Goal: Task Accomplishment & Management: Use online tool/utility

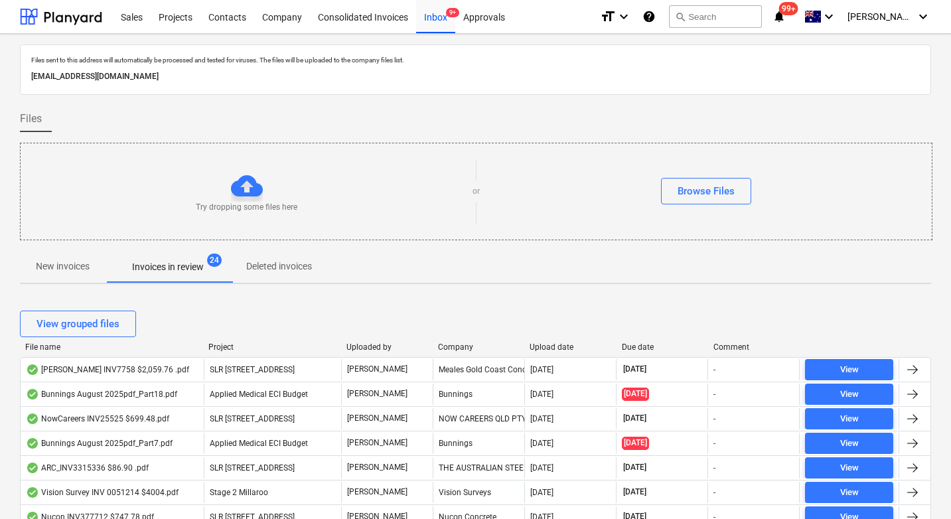
click at [639, 340] on div "View grouped files" at bounding box center [475, 323] width 911 height 37
click at [639, 344] on div "Due date" at bounding box center [662, 346] width 81 height 9
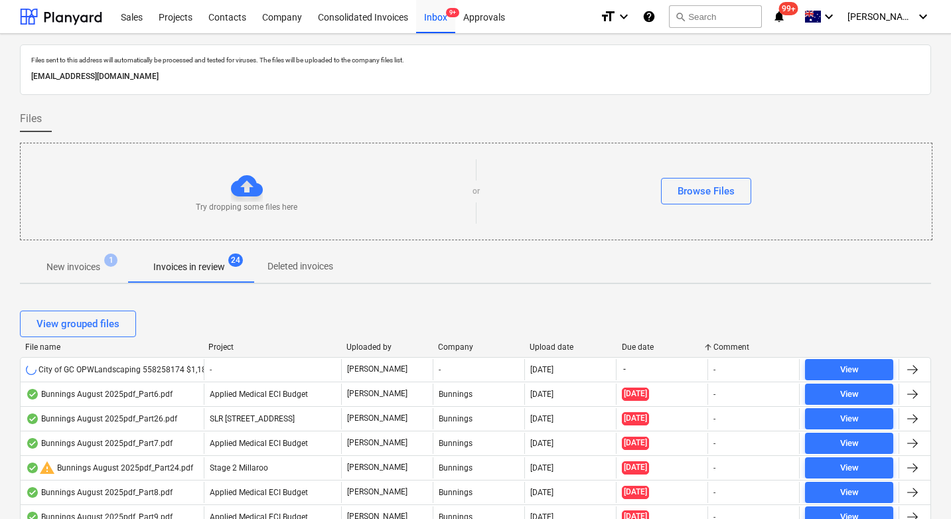
scroll to position [492, 0]
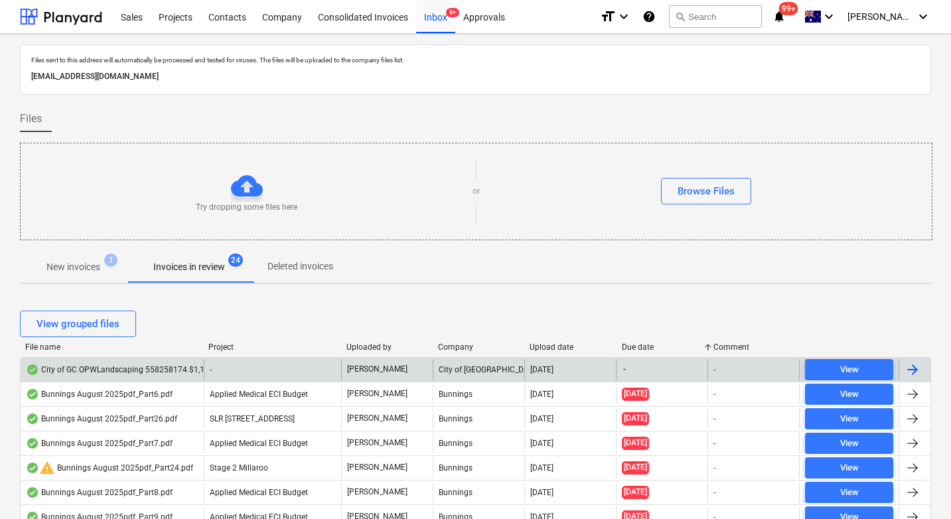
click at [139, 371] on div "City of GC OPWLandscaping 558258174 $1,187 .pdf" at bounding box center [128, 369] width 204 height 11
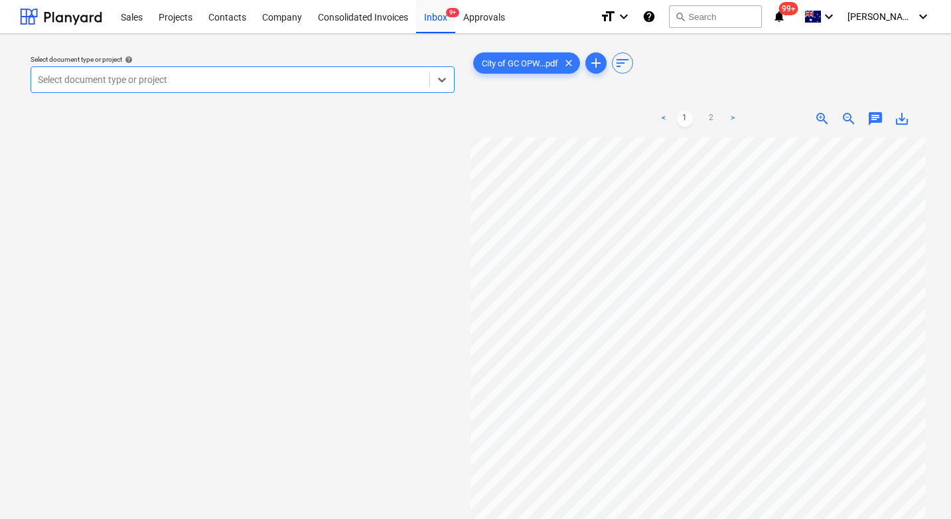
click at [279, 84] on div at bounding box center [230, 79] width 385 height 13
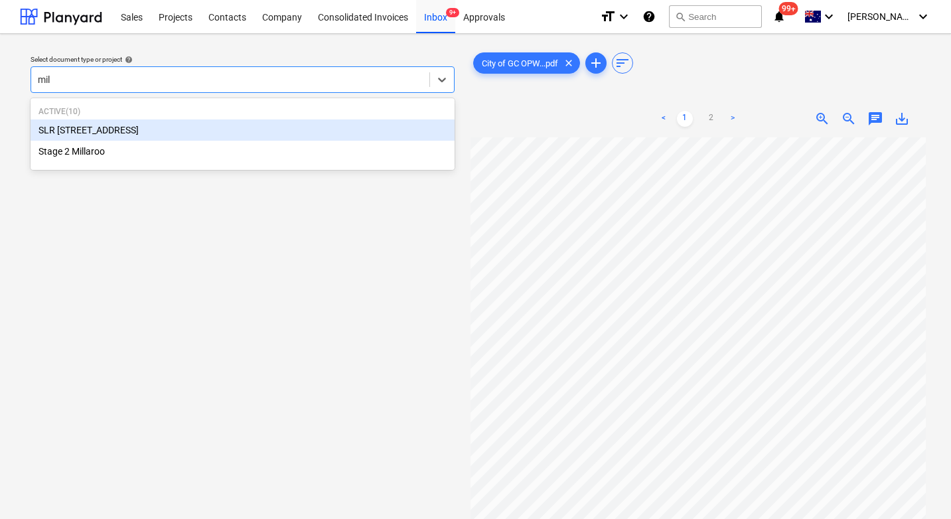
type input "mill"
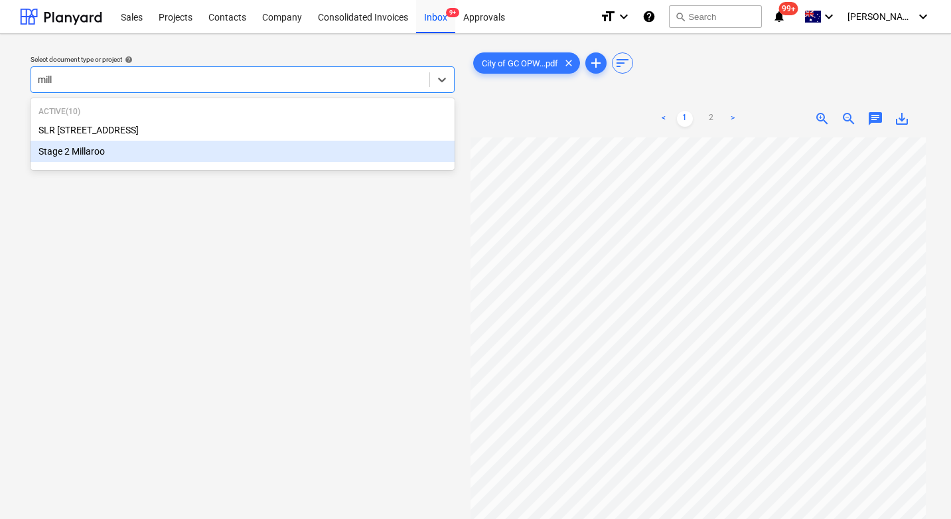
click at [194, 151] on div "Stage 2 Millaroo" at bounding box center [243, 151] width 424 height 21
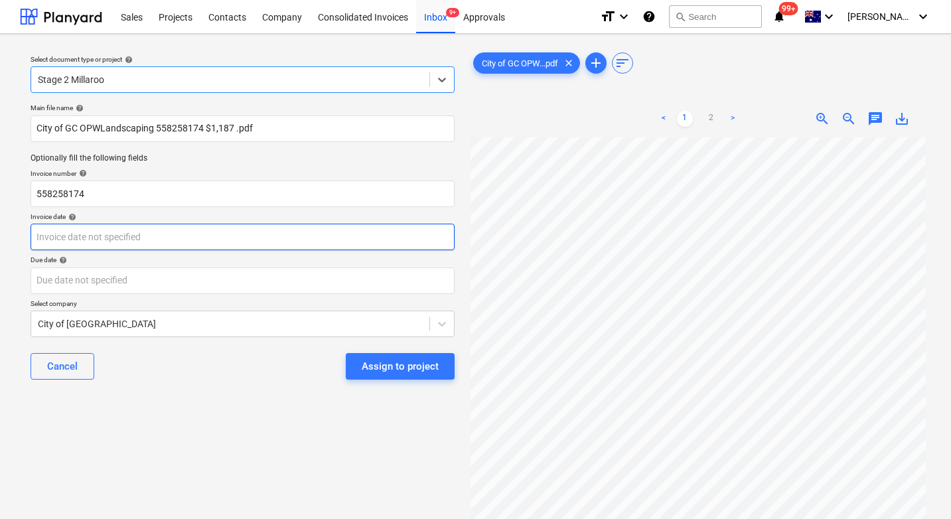
click at [151, 237] on body "Sales Projects Contacts Company Consolidated Invoices Inbox 9+ Approvals format…" at bounding box center [475, 259] width 951 height 519
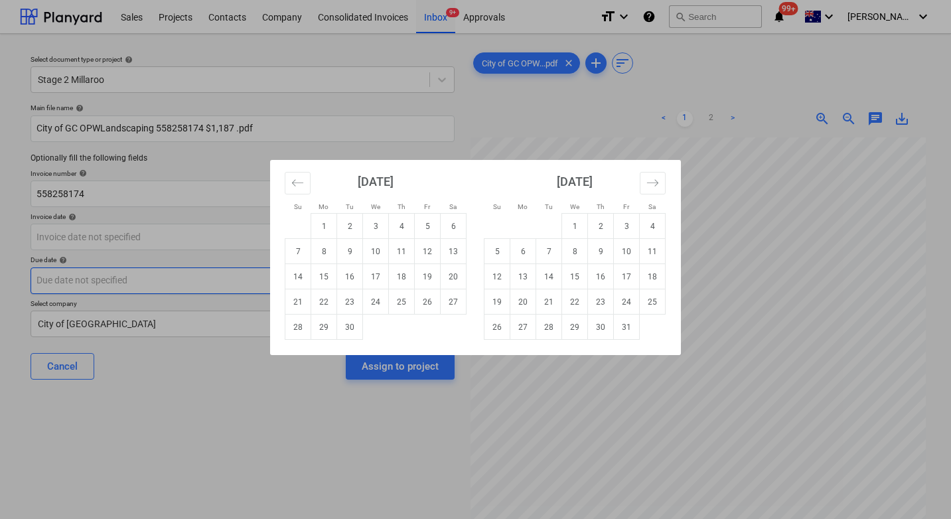
click at [326, 273] on td "15" at bounding box center [324, 276] width 26 height 25
type input "[DATE]"
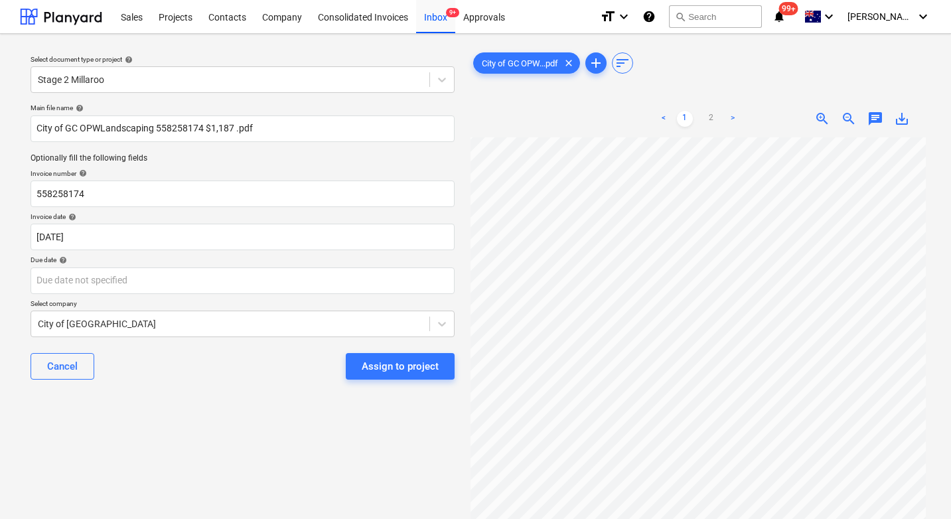
scroll to position [226, 0]
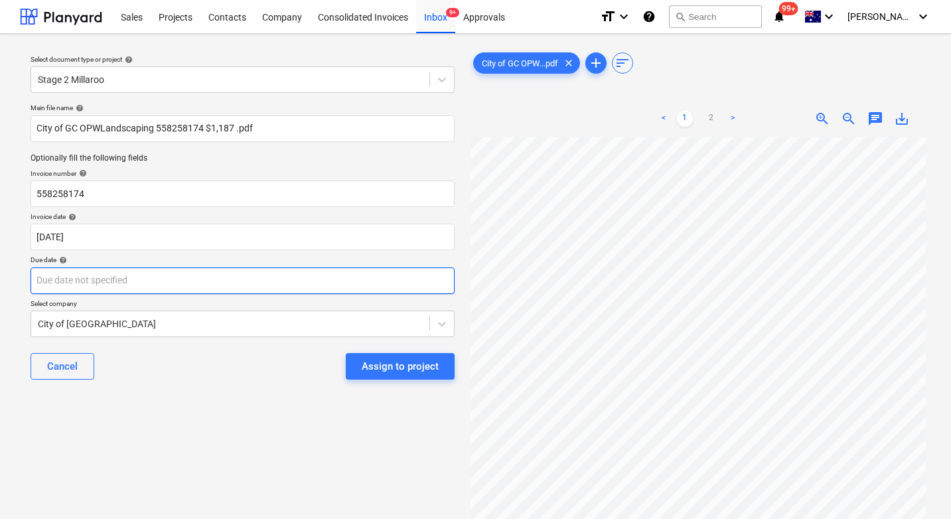
click at [114, 287] on body "Sales Projects Contacts Company Consolidated Invoices Inbox 9+ Approvals format…" at bounding box center [475, 259] width 951 height 519
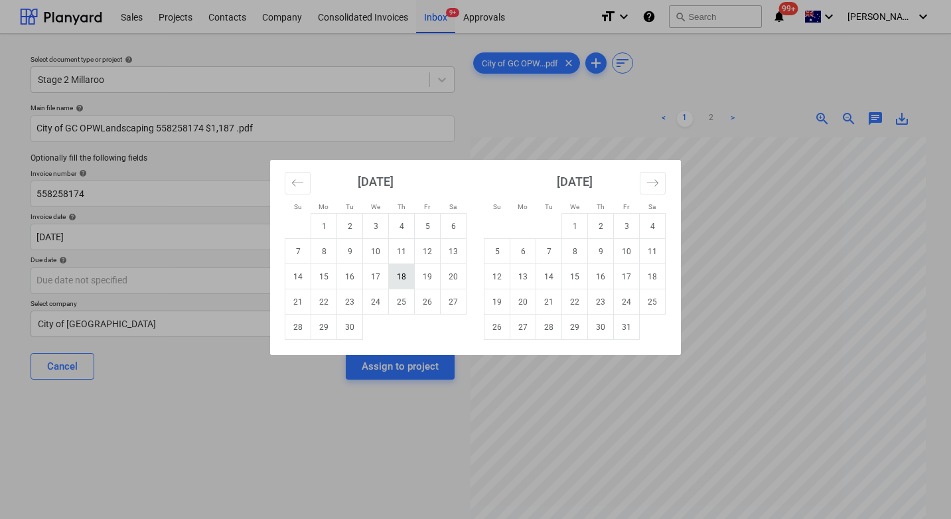
click at [401, 275] on td "18" at bounding box center [402, 276] width 26 height 25
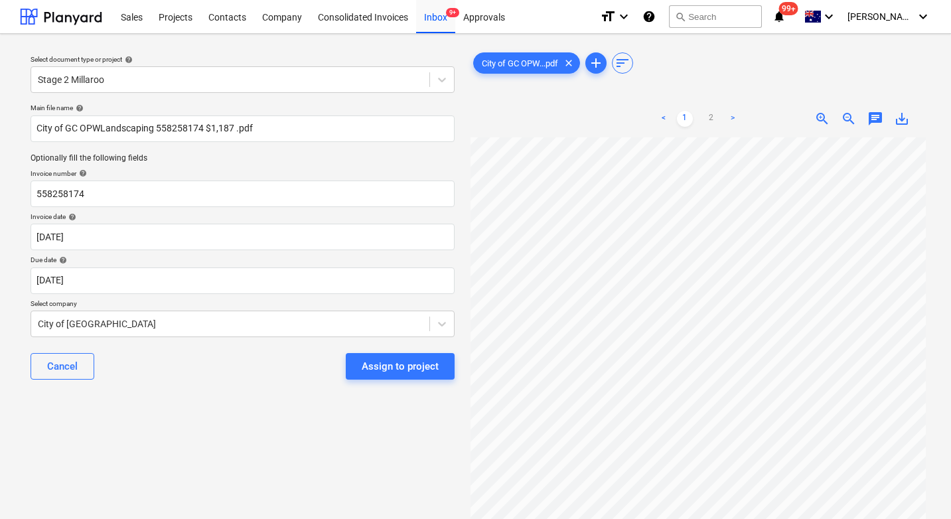
scroll to position [213, 0]
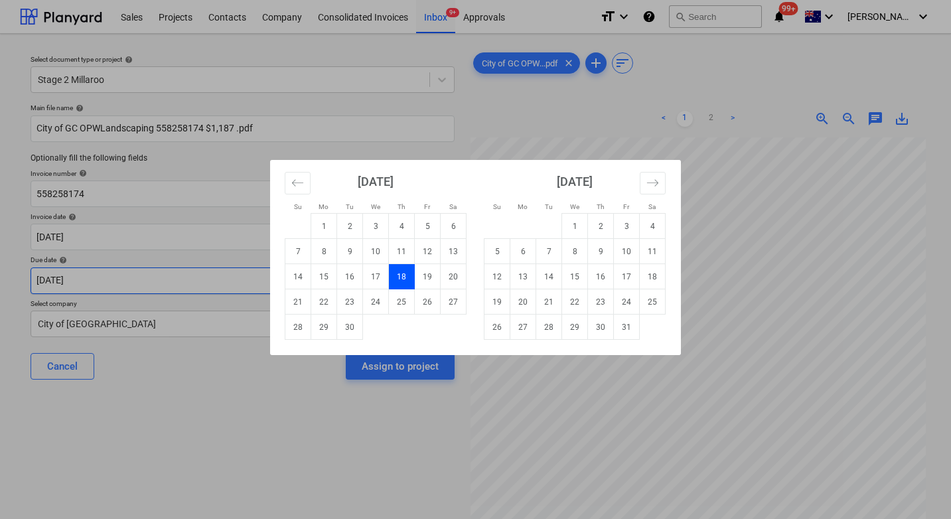
click at [181, 277] on body "Sales Projects Contacts Company Consolidated Invoices Inbox 9+ Approvals format…" at bounding box center [475, 259] width 951 height 519
click at [395, 301] on td "25" at bounding box center [402, 301] width 26 height 25
type input "[DATE]"
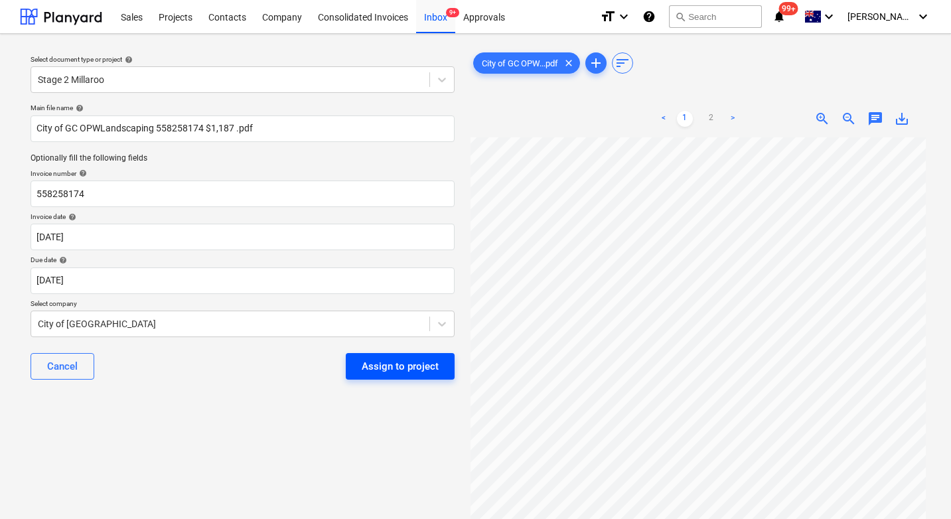
click at [394, 365] on div "Assign to project" at bounding box center [400, 366] width 77 height 17
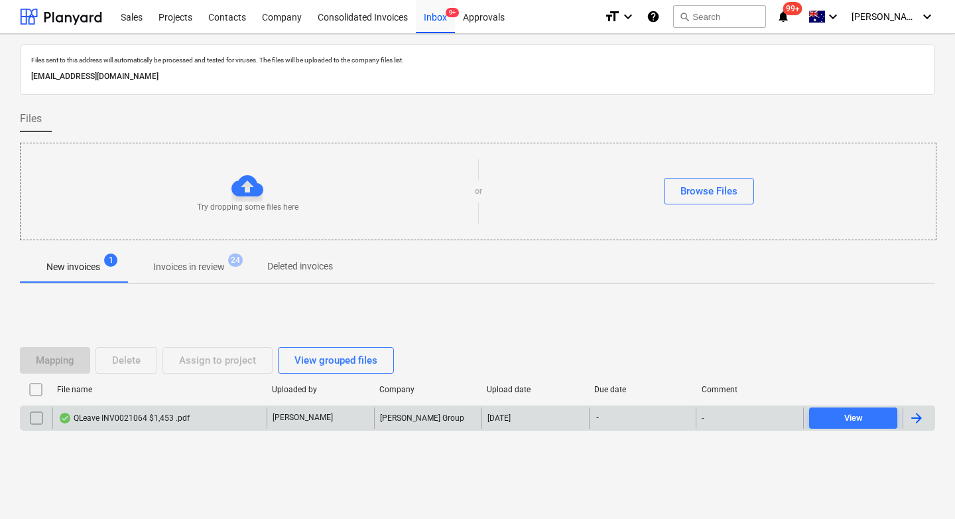
click at [155, 416] on div "QLeave INV0021064 $1,453 .pdf" at bounding box center [123, 418] width 131 height 11
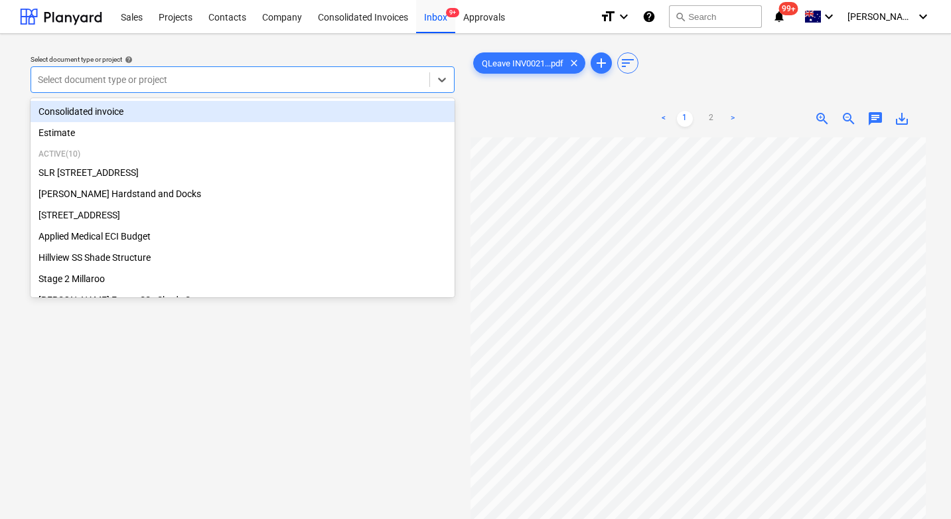
click at [259, 78] on div at bounding box center [230, 79] width 385 height 13
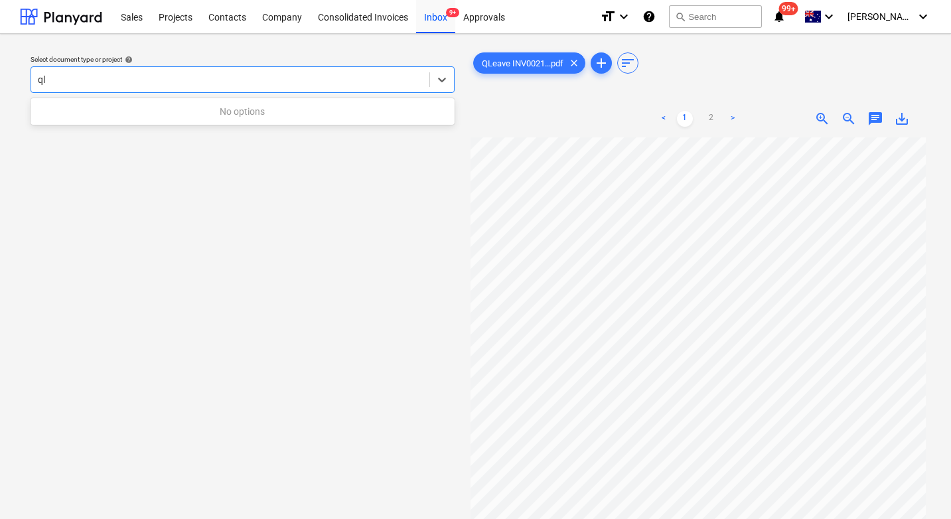
type input "q"
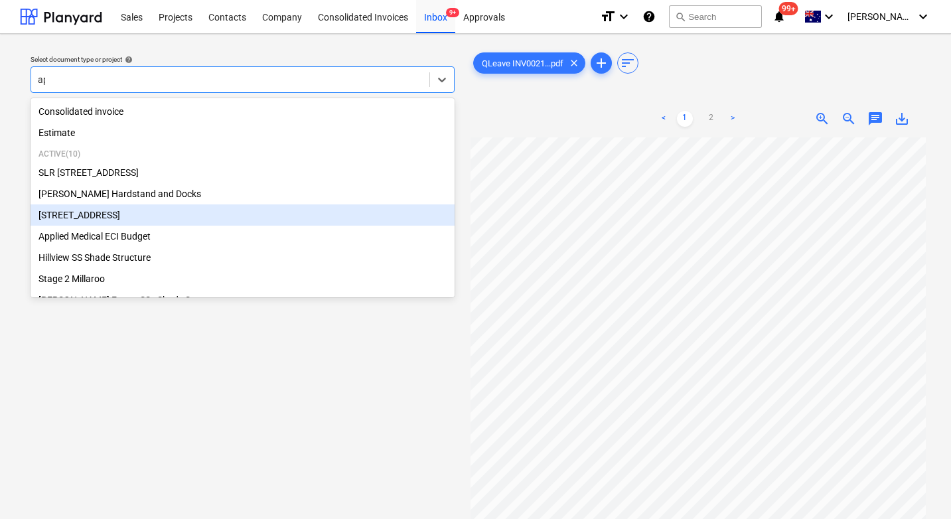
type input "app"
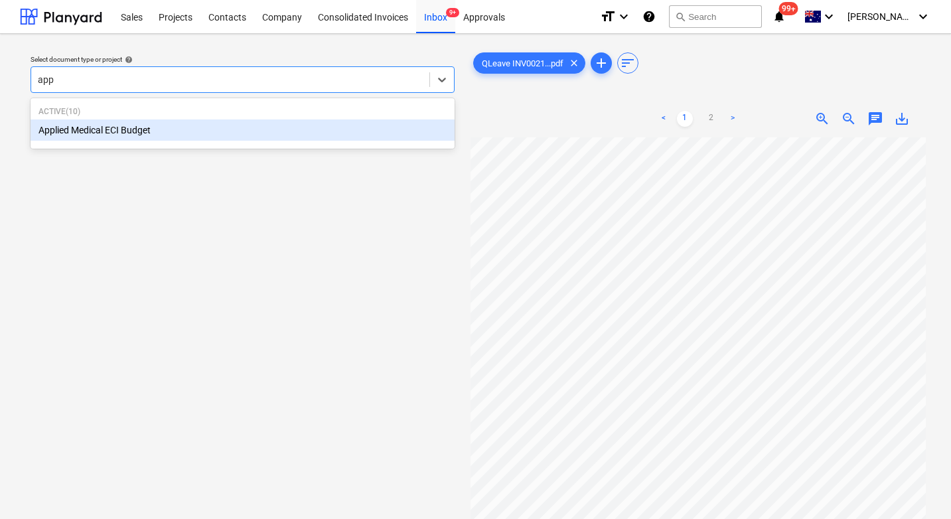
click at [204, 127] on div "Applied Medical ECI Budget" at bounding box center [243, 129] width 424 height 21
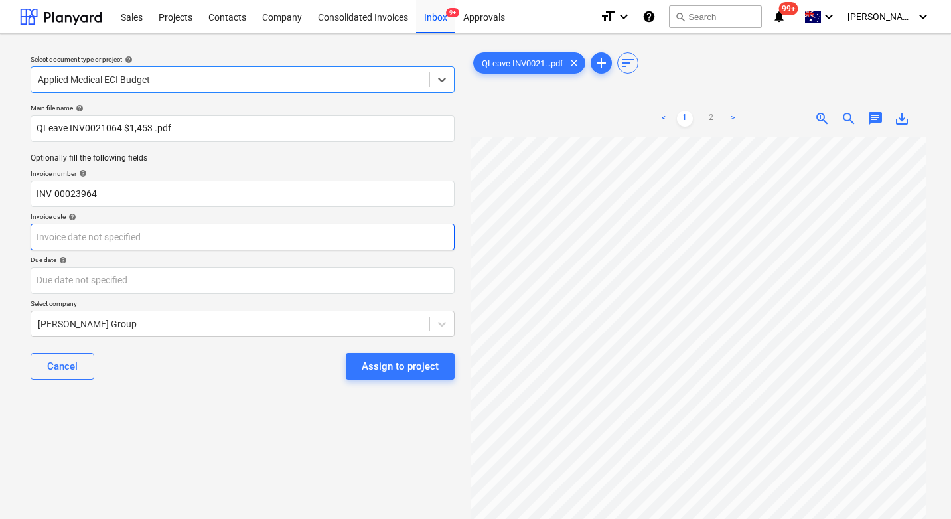
click at [148, 239] on body "Sales Projects Contacts Company Consolidated Invoices Inbox 9+ Approvals format…" at bounding box center [475, 259] width 951 height 519
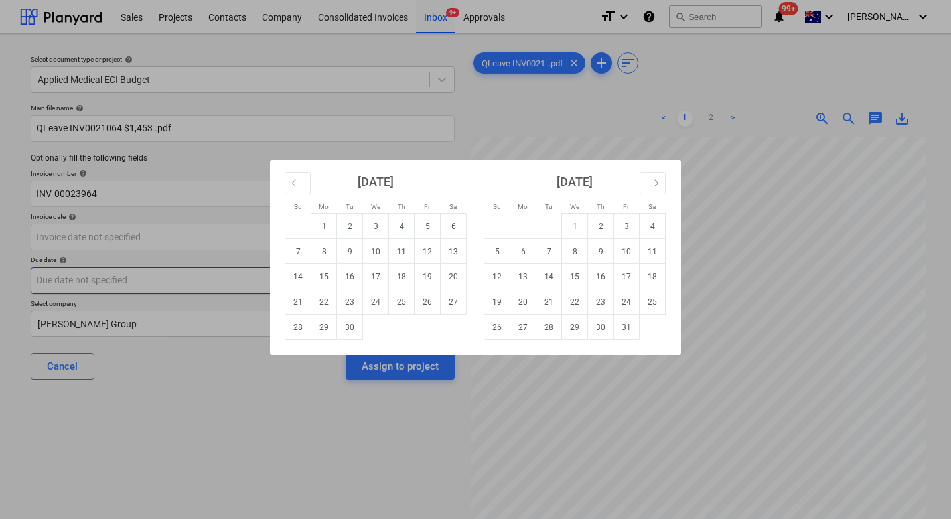
click at [322, 279] on td "15" at bounding box center [324, 276] width 26 height 25
type input "[DATE]"
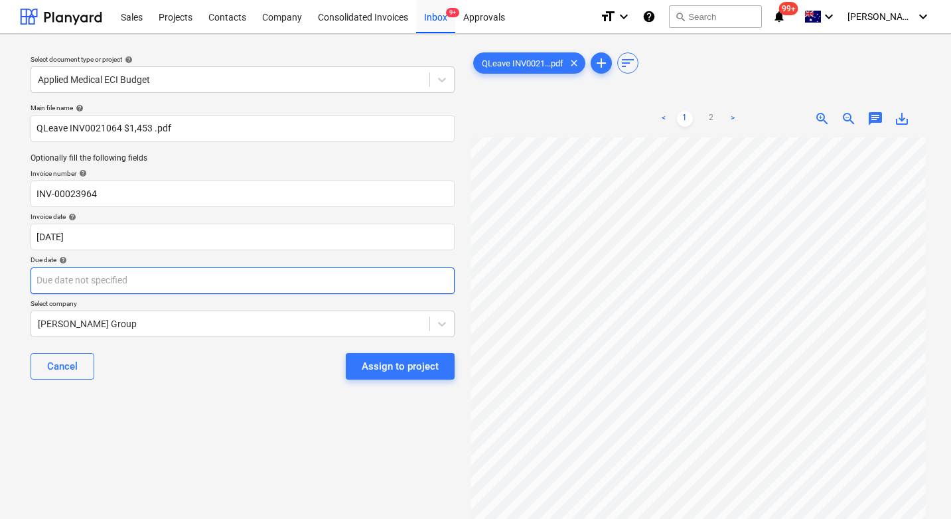
click at [166, 283] on body "Sales Projects Contacts Company Consolidated Invoices Inbox 9+ Approvals format…" at bounding box center [475, 259] width 951 height 519
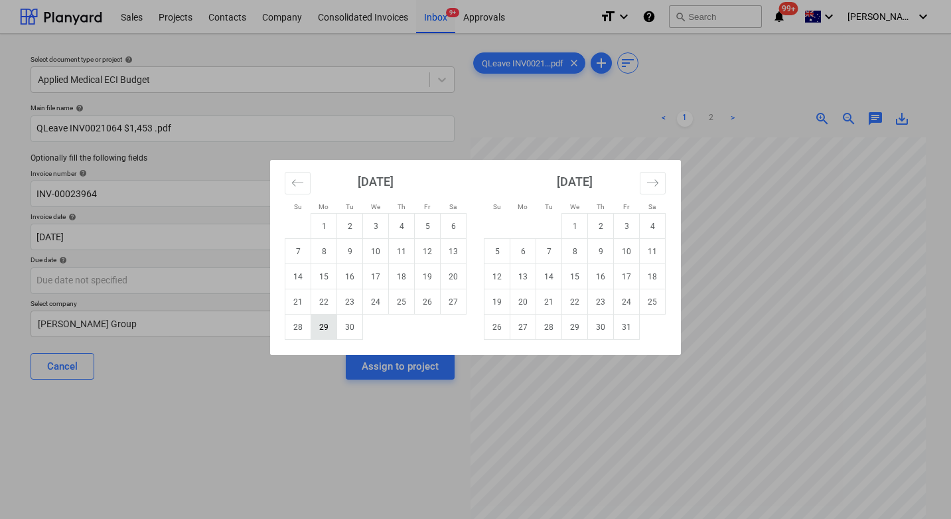
click at [326, 329] on td "29" at bounding box center [324, 326] width 26 height 25
type input "[DATE]"
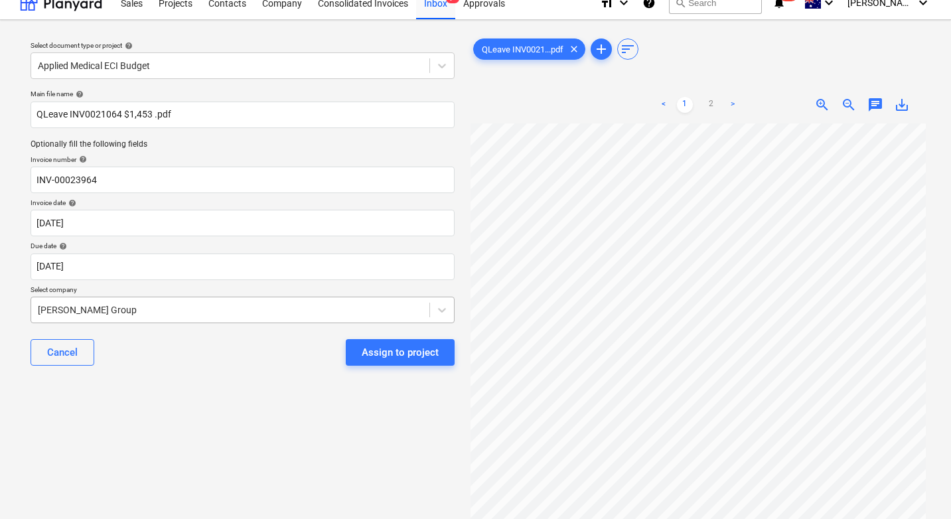
click at [184, 328] on body "Sales Projects Contacts Company Consolidated Invoices Inbox 9+ Approvals format…" at bounding box center [475, 245] width 951 height 519
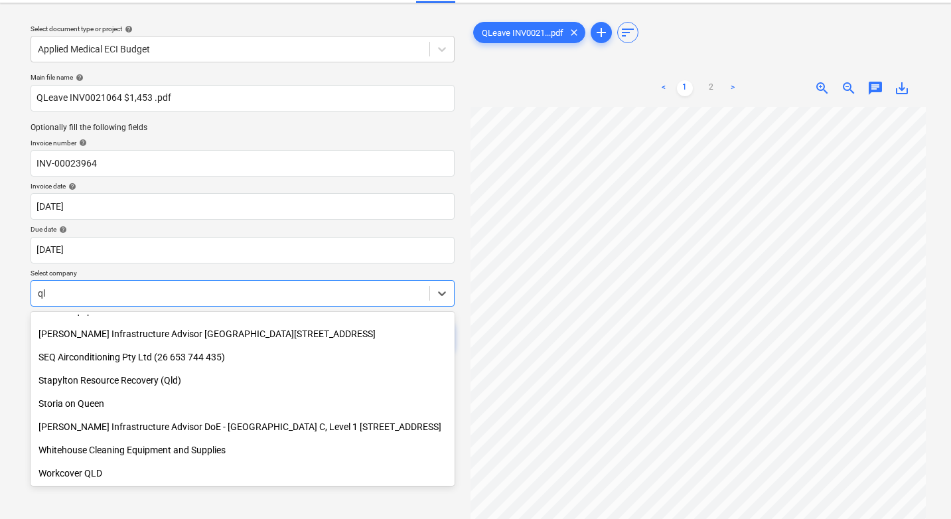
scroll to position [432, 0]
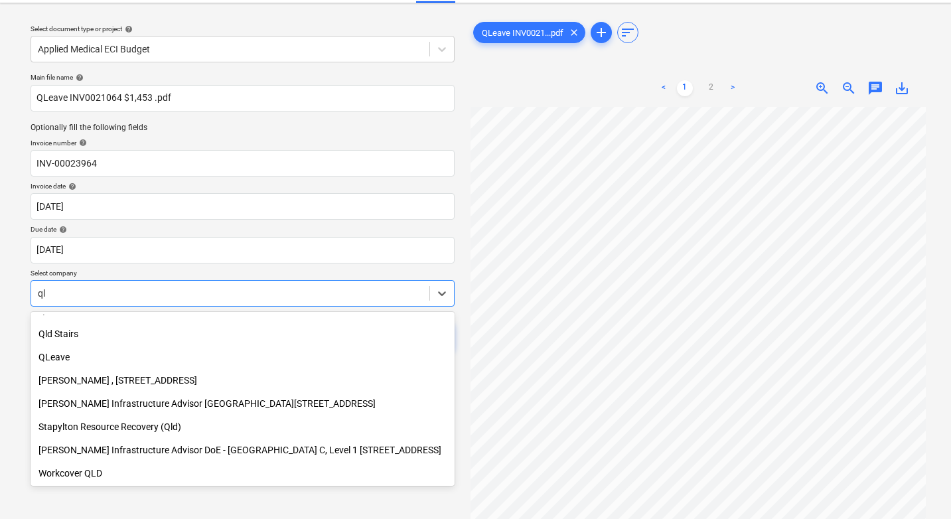
type input "qle"
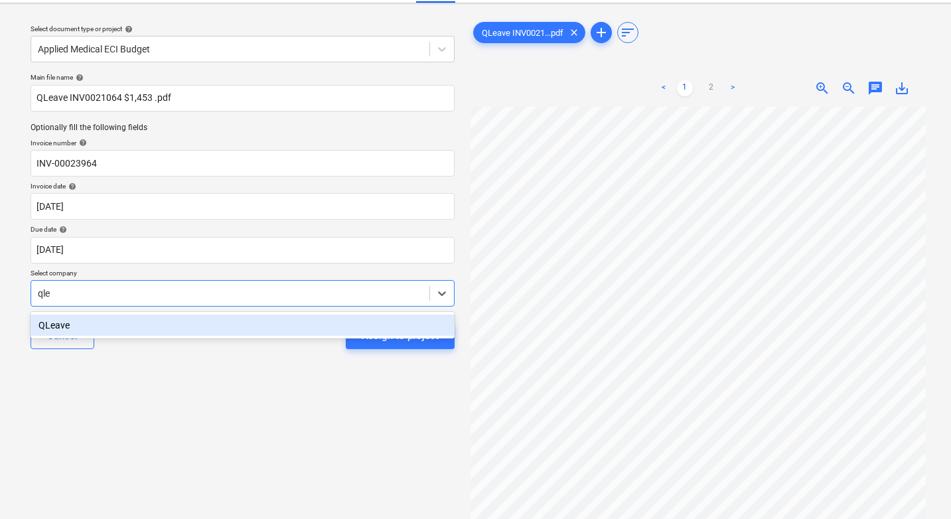
click at [115, 322] on div "QLeave" at bounding box center [243, 324] width 424 height 21
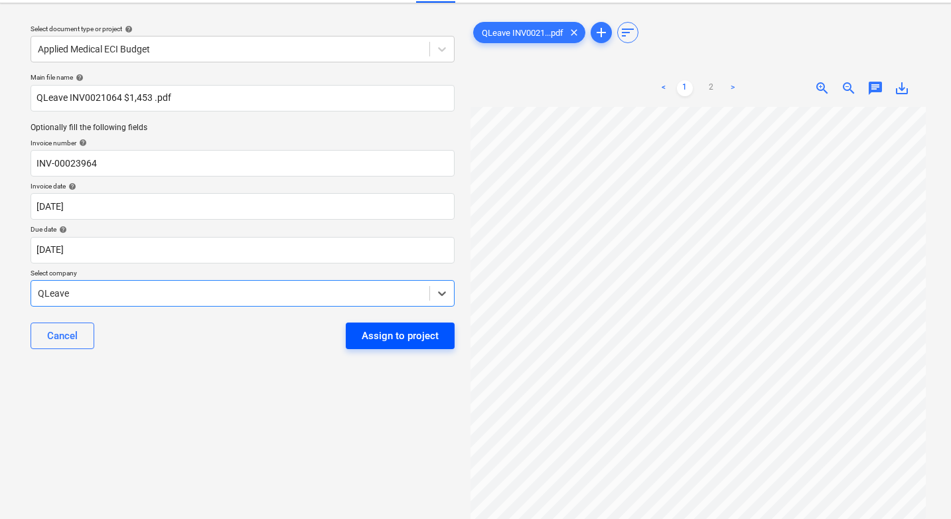
click at [383, 336] on div "Assign to project" at bounding box center [400, 335] width 77 height 17
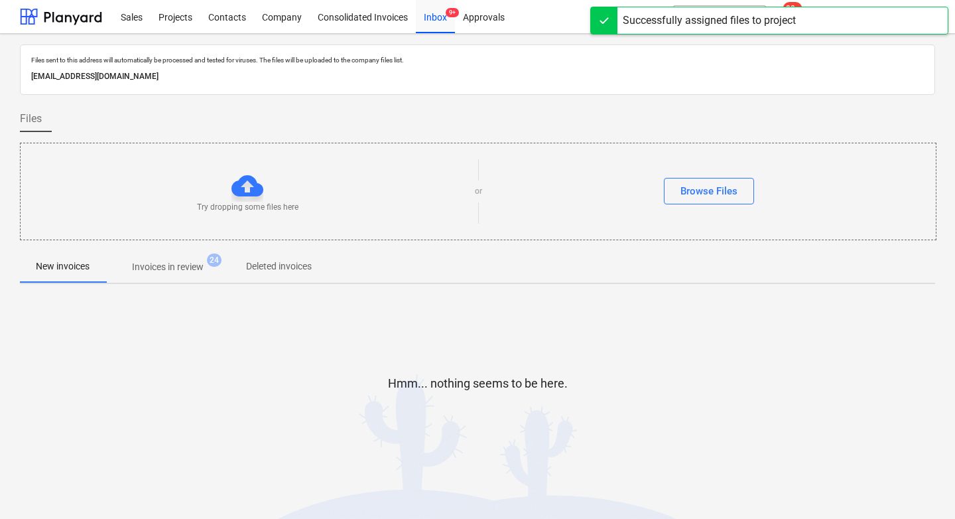
click at [193, 260] on p "Invoices in review" at bounding box center [168, 267] width 72 height 14
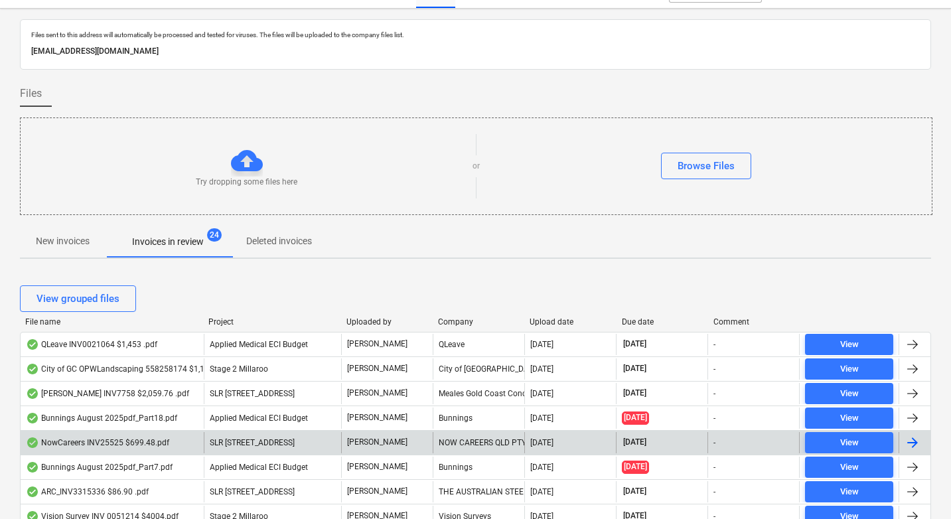
scroll to position [27, 0]
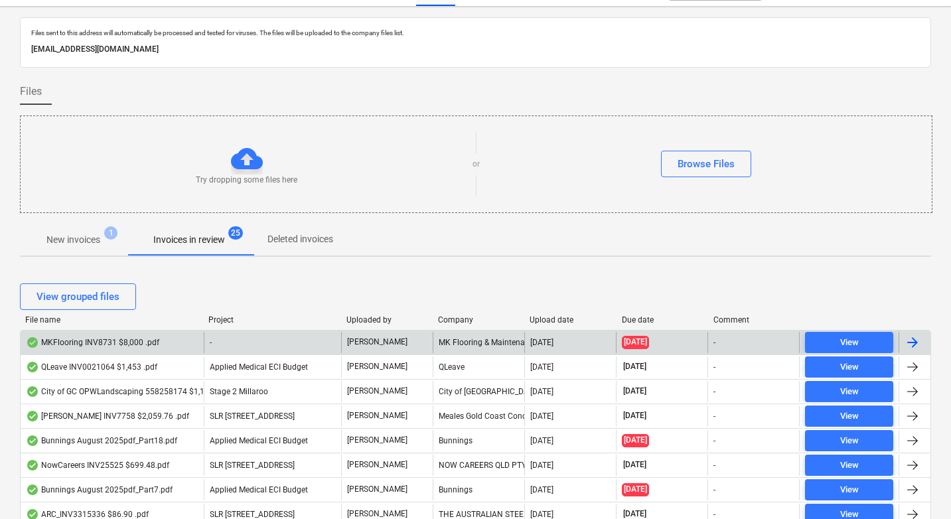
click at [119, 344] on div "MKFlooring INV8731 $8,000 .pdf" at bounding box center [92, 342] width 133 height 11
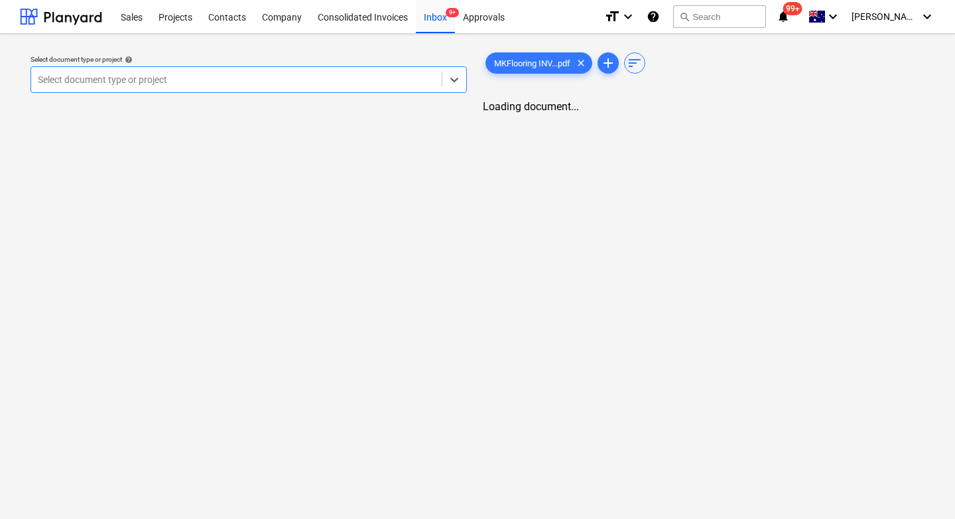
click at [319, 81] on div at bounding box center [236, 79] width 397 height 13
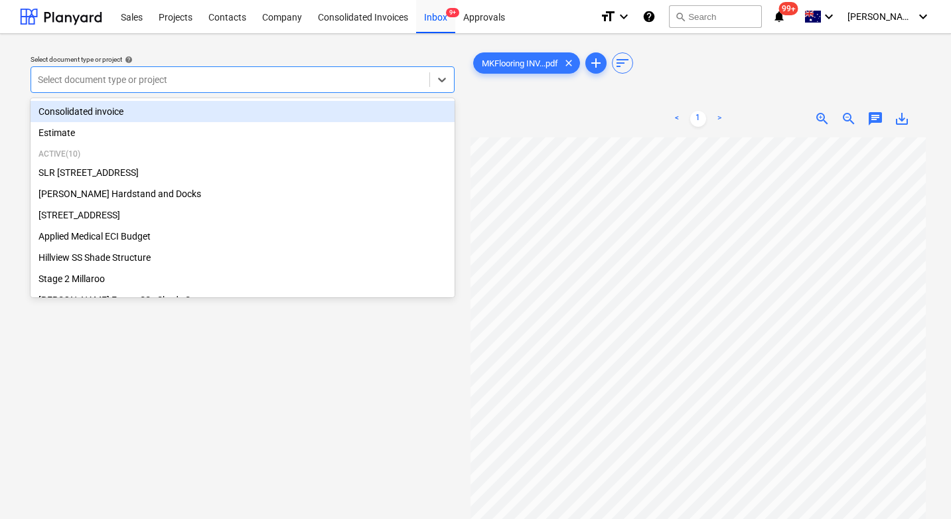
scroll to position [26, 0]
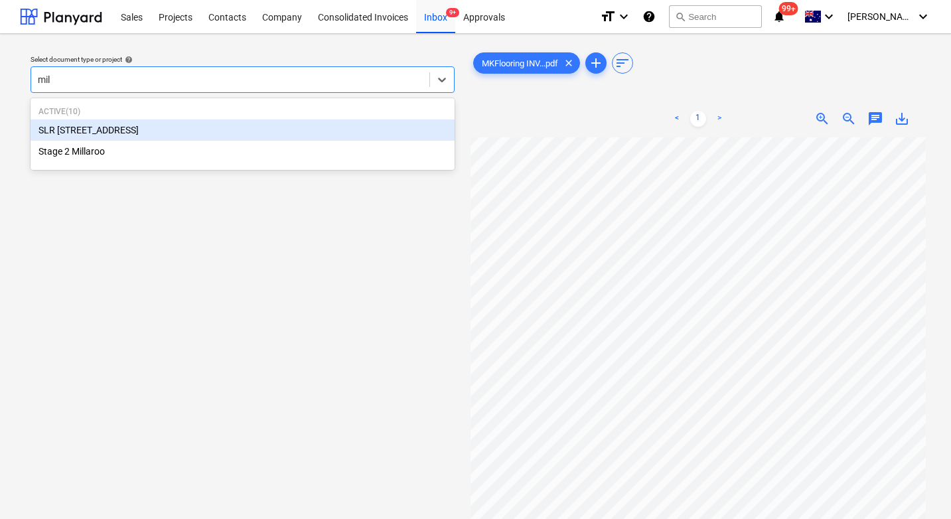
type input "mill"
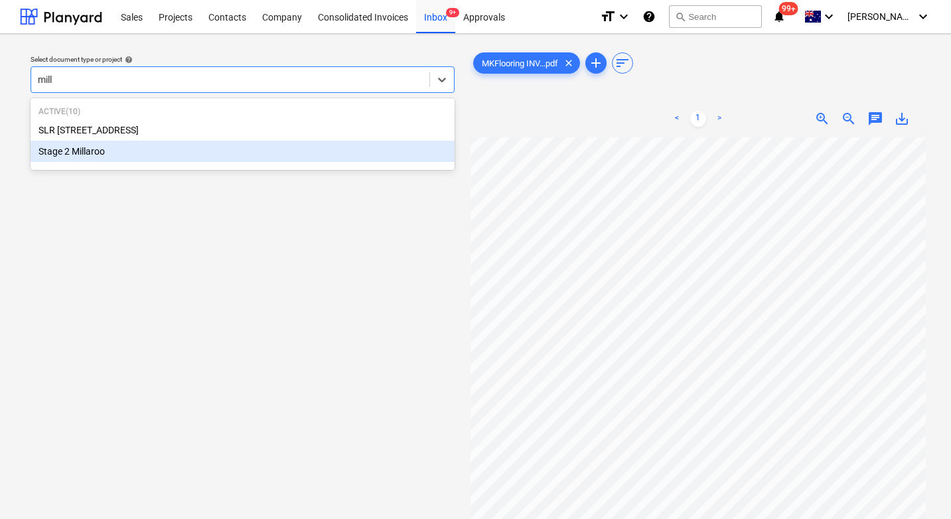
click at [82, 154] on div "Stage 2 Millaroo" at bounding box center [243, 151] width 424 height 21
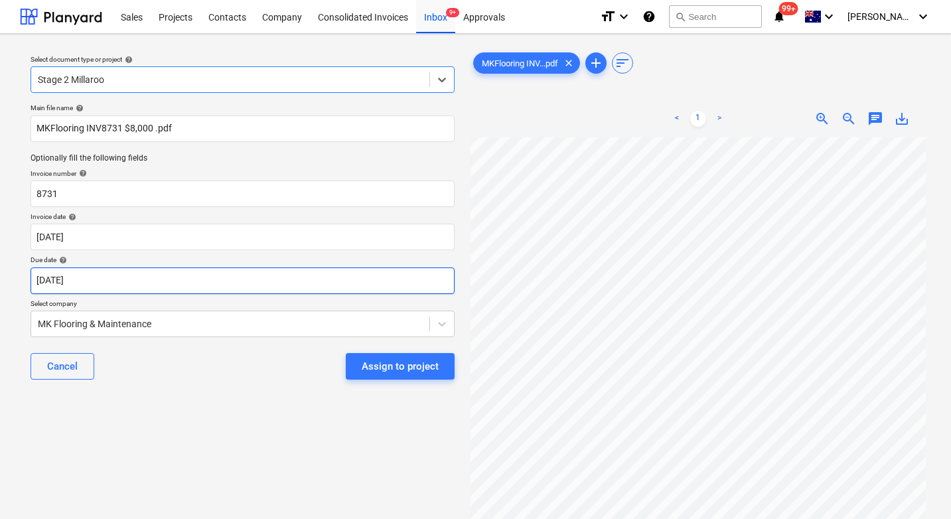
click at [183, 281] on body "Sales Projects Contacts Company Consolidated Invoices Inbox 9+ Approvals format…" at bounding box center [475, 259] width 951 height 519
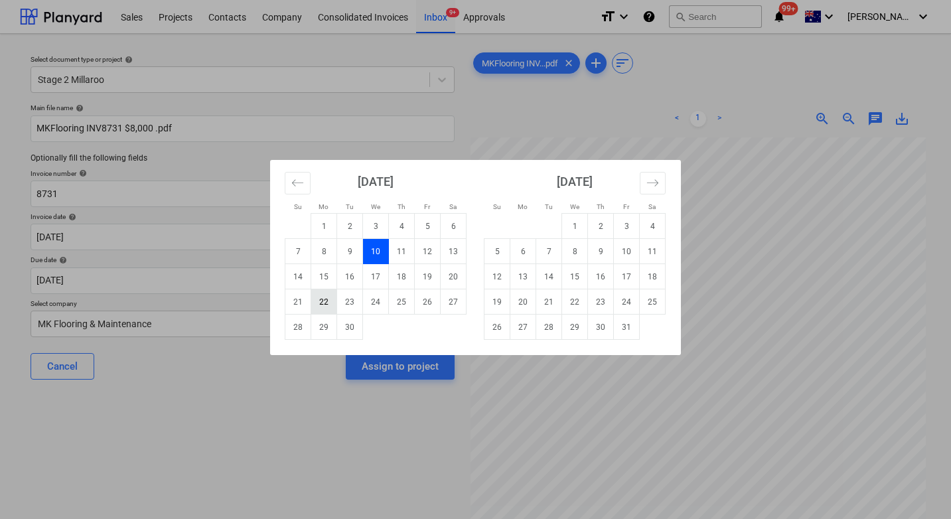
click at [326, 300] on td "22" at bounding box center [324, 301] width 26 height 25
type input "[DATE]"
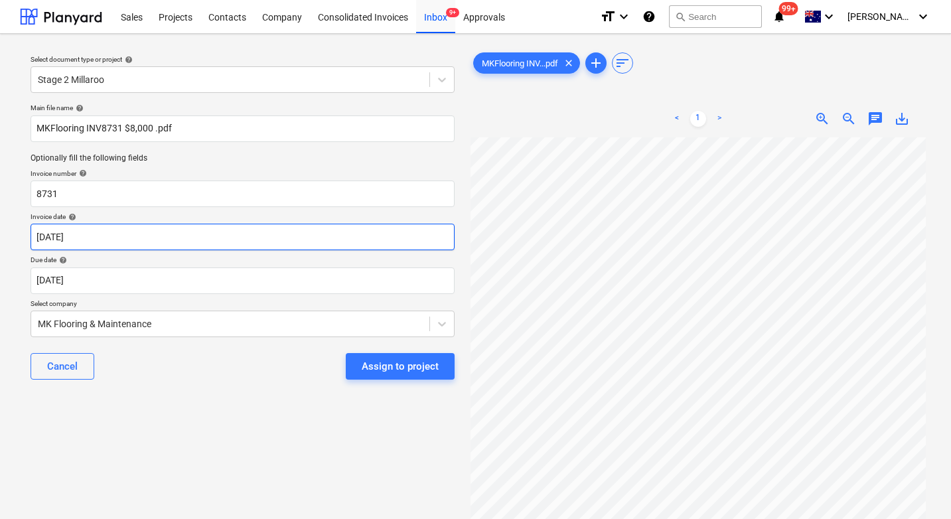
click at [125, 235] on body "Sales Projects Contacts Company Consolidated Invoices Inbox 9+ Approvals format…" at bounding box center [475, 259] width 951 height 519
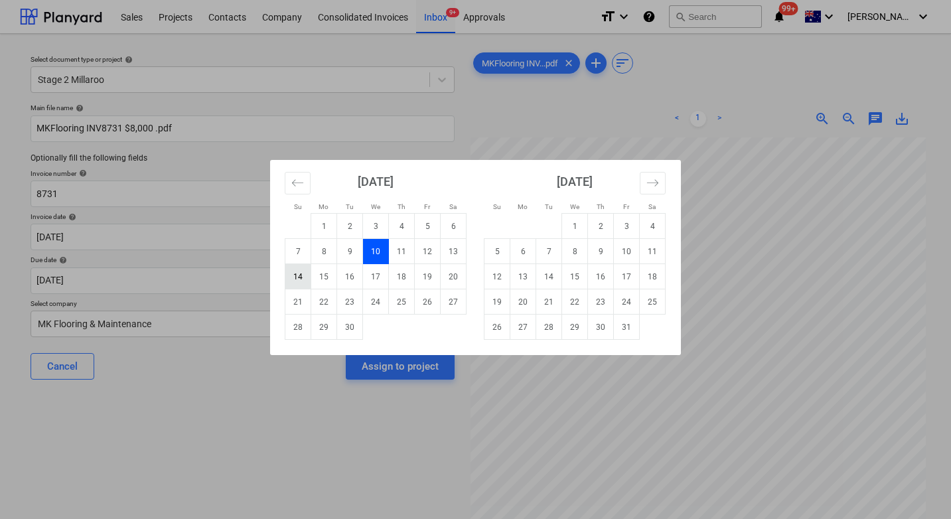
click at [298, 275] on td "14" at bounding box center [298, 276] width 26 height 25
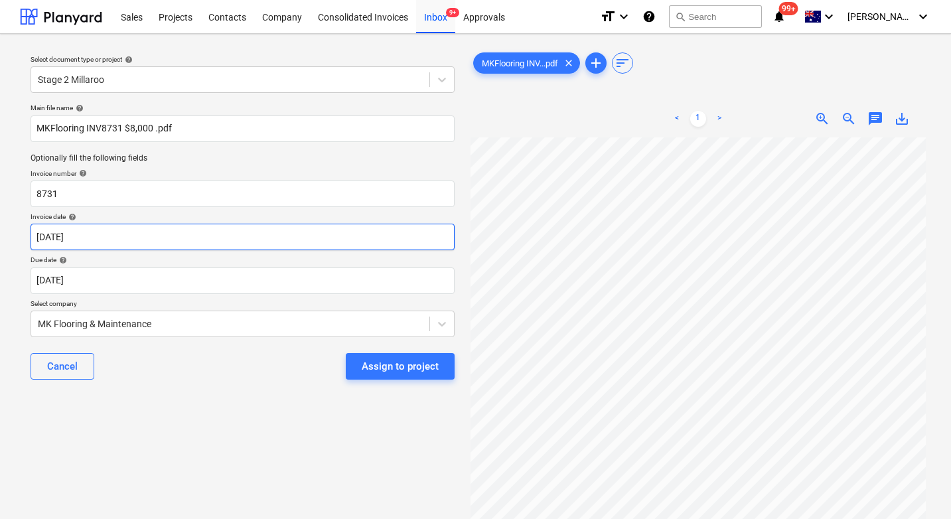
click at [92, 236] on body "Sales Projects Contacts Company Consolidated Invoices Inbox 9+ Approvals format…" at bounding box center [475, 259] width 951 height 519
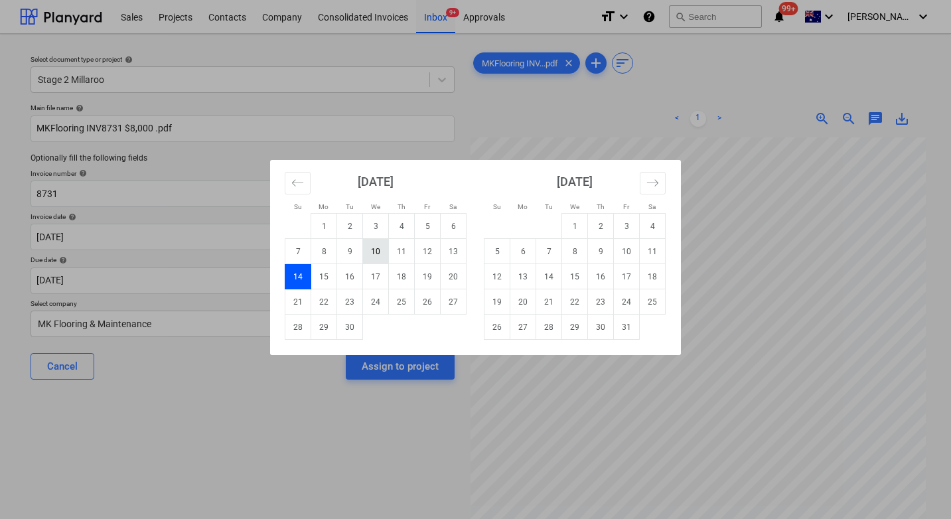
click at [377, 251] on td "10" at bounding box center [376, 251] width 26 height 25
type input "[DATE]"
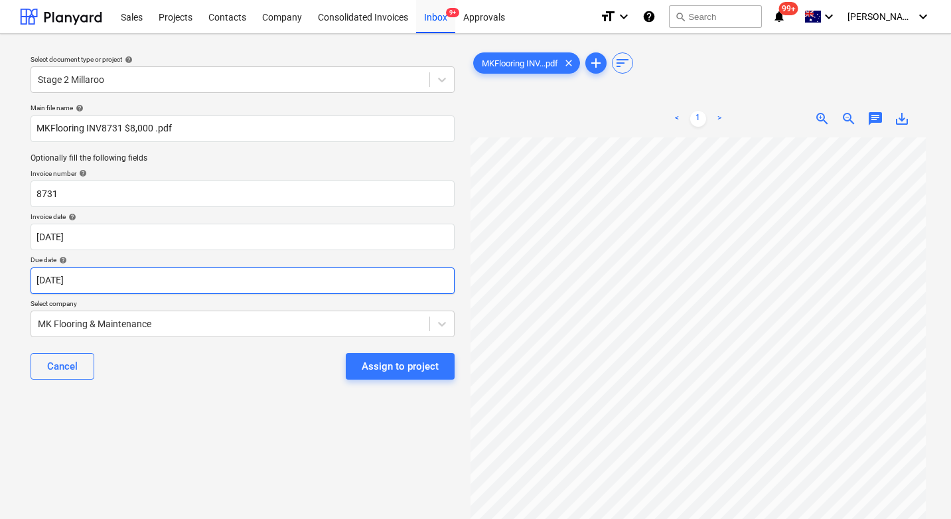
click at [182, 281] on body "Sales Projects Contacts Company Consolidated Invoices Inbox 9+ Approvals format…" at bounding box center [475, 259] width 951 height 519
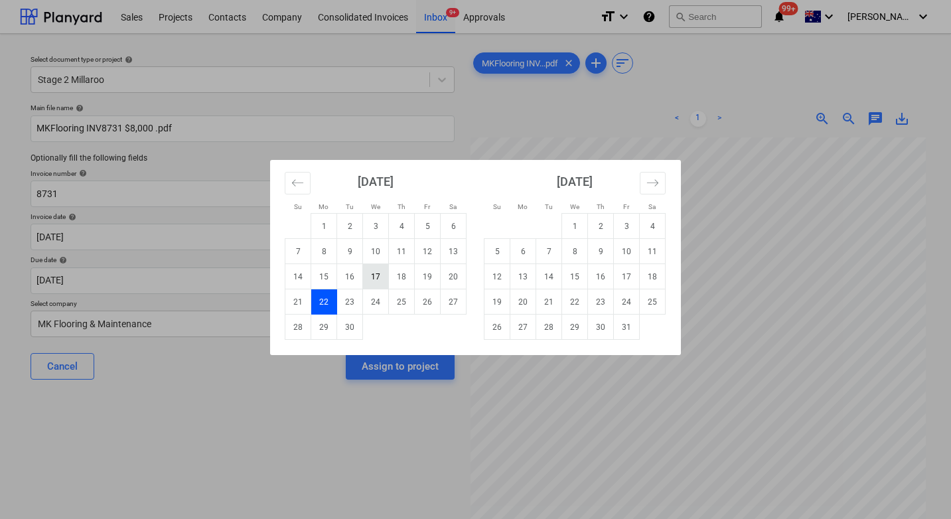
click at [378, 278] on td "17" at bounding box center [376, 276] width 26 height 25
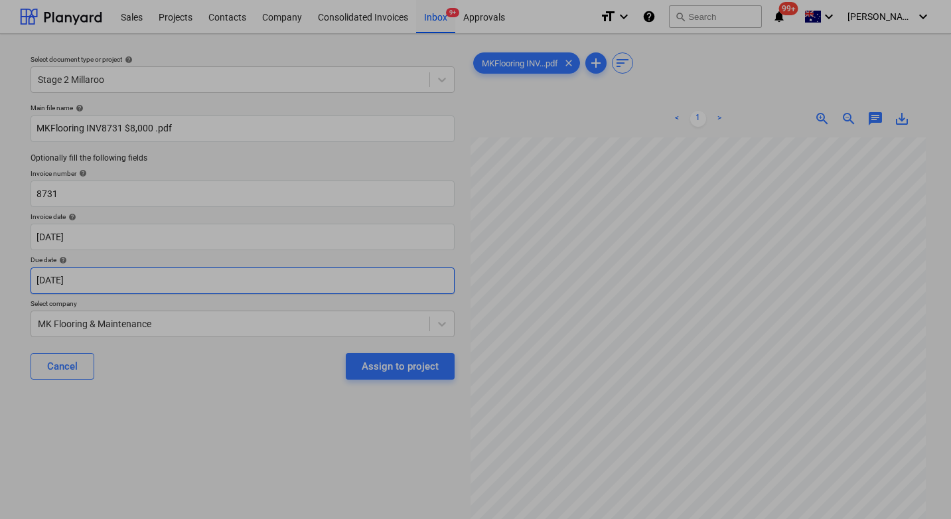
click at [212, 283] on body "Sales Projects Contacts Company Consolidated Invoices Inbox 9+ Approvals format…" at bounding box center [475, 259] width 951 height 519
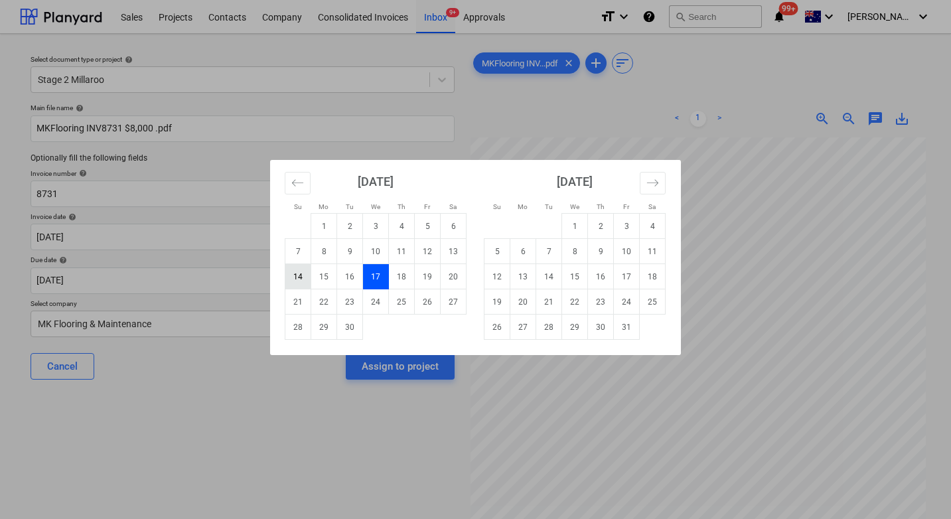
click at [296, 279] on td "14" at bounding box center [298, 276] width 26 height 25
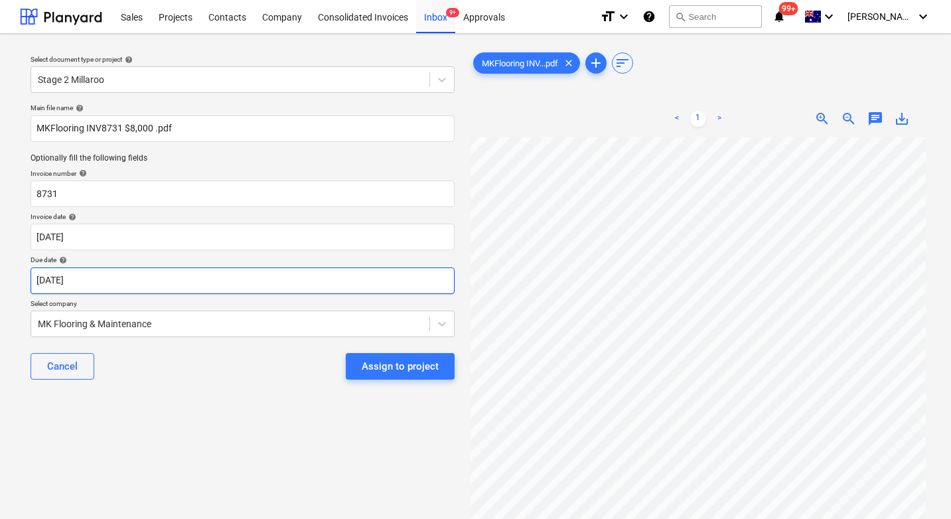
click at [218, 286] on body "Sales Projects Contacts Company Consolidated Invoices Inbox 9+ Approvals format…" at bounding box center [475, 259] width 951 height 519
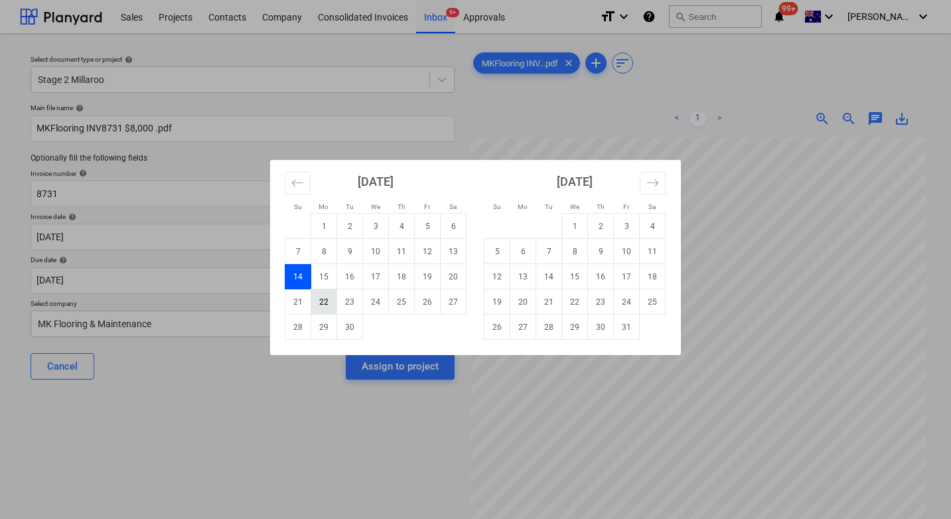
click at [318, 307] on td "22" at bounding box center [324, 301] width 26 height 25
type input "[DATE]"
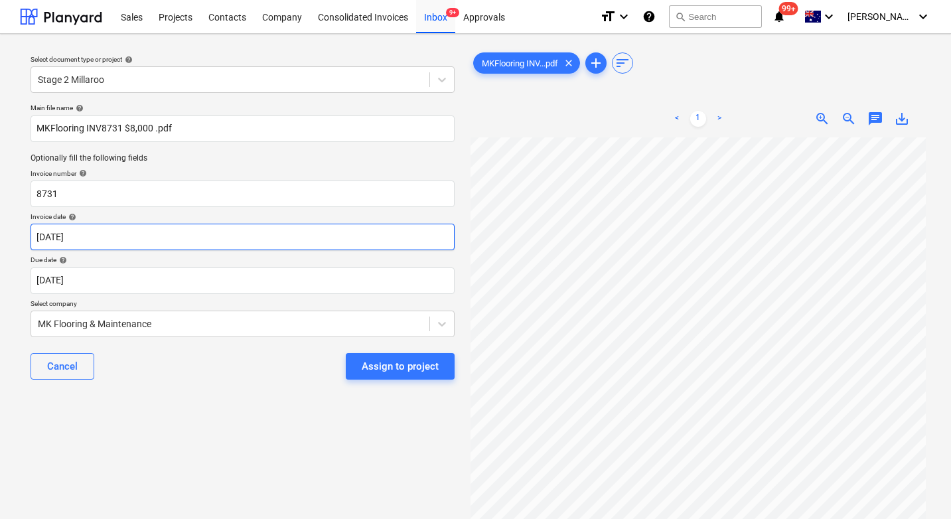
click at [251, 239] on body "Sales Projects Contacts Company Consolidated Invoices Inbox 9+ Approvals format…" at bounding box center [475, 259] width 951 height 519
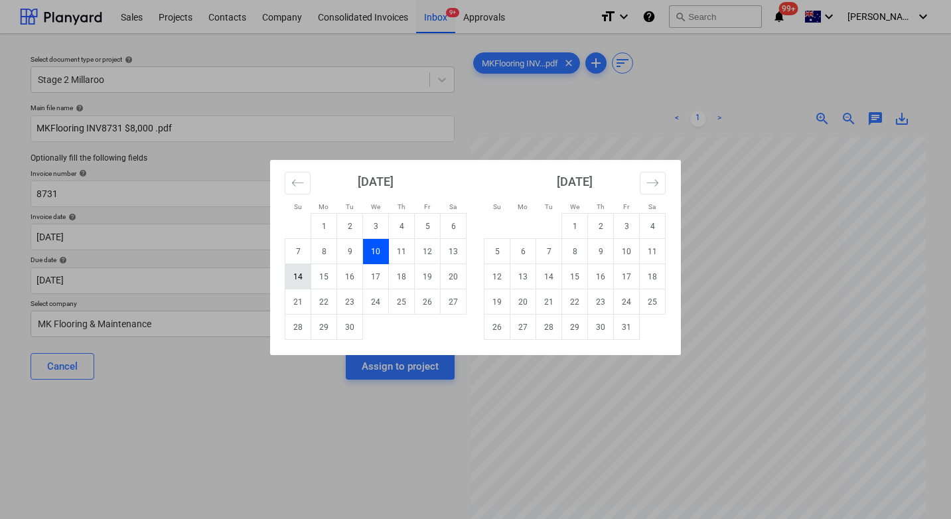
click at [298, 279] on td "14" at bounding box center [298, 276] width 26 height 25
type input "[DATE]"
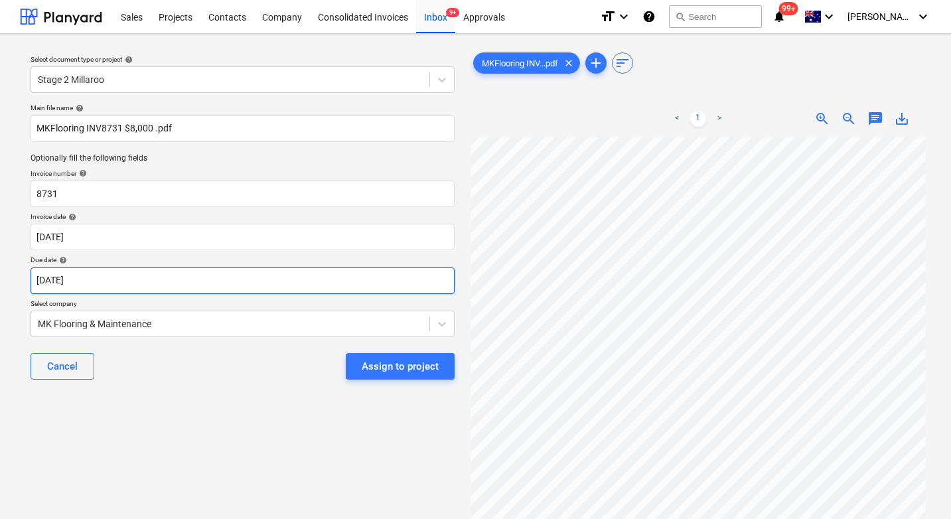
click at [170, 283] on body "Sales Projects Contacts Company Consolidated Invoices Inbox 9+ Approvals format…" at bounding box center [475, 259] width 951 height 519
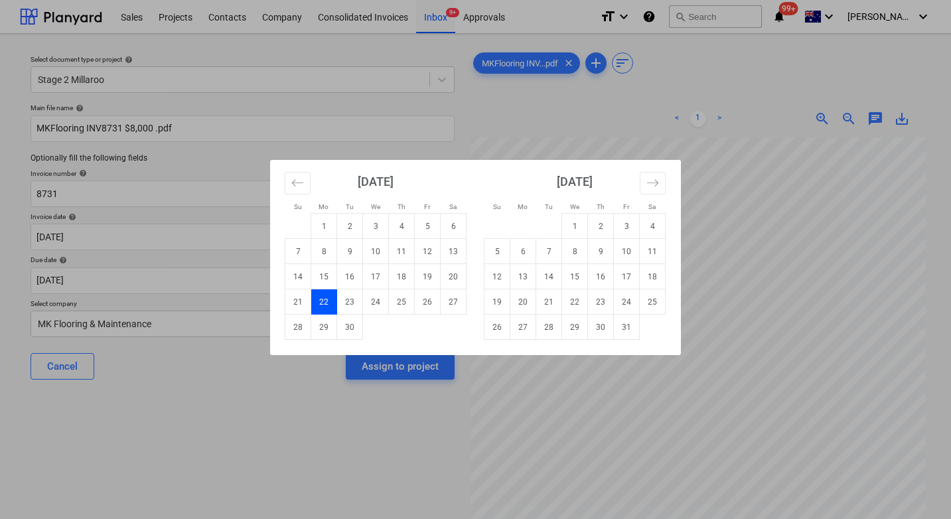
click at [299, 304] on td "21" at bounding box center [298, 301] width 26 height 25
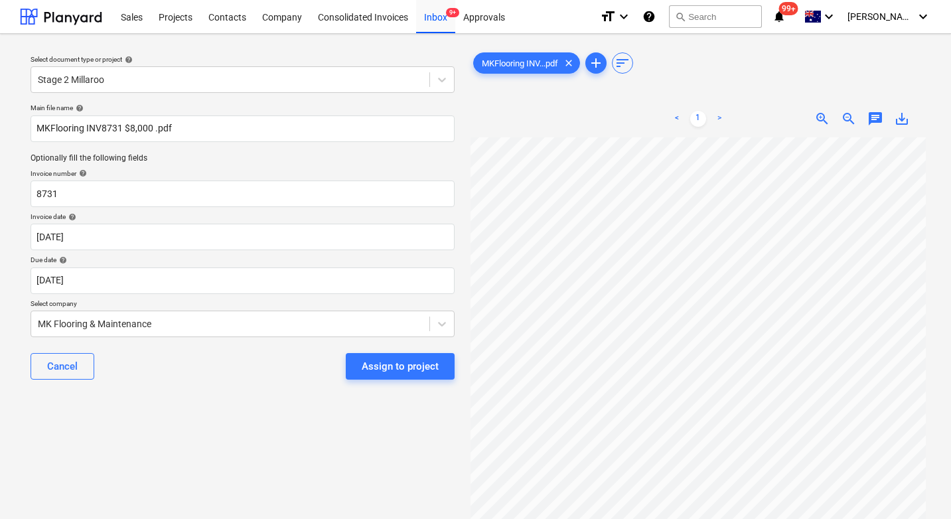
type input "[DATE]"
click at [400, 366] on div "Assign to project" at bounding box center [400, 366] width 77 height 17
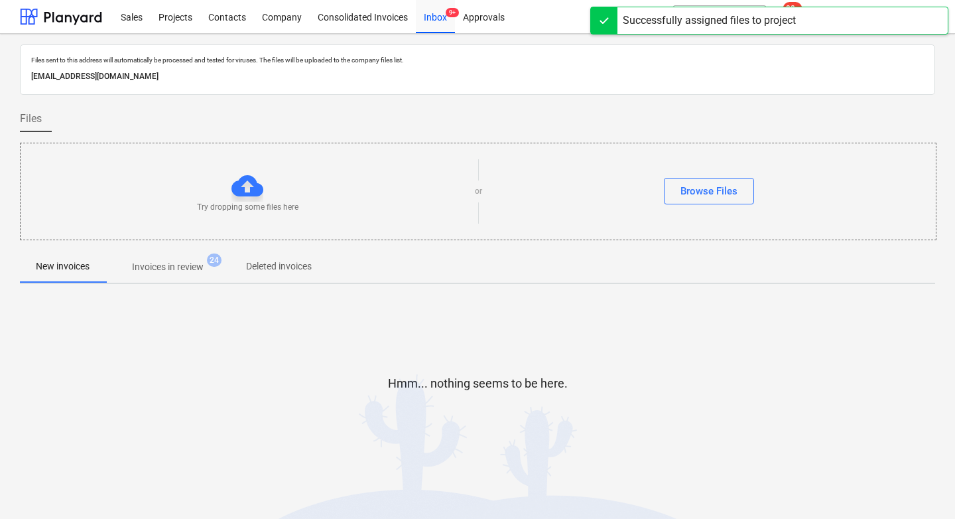
click at [164, 262] on p "Invoices in review" at bounding box center [168, 267] width 72 height 14
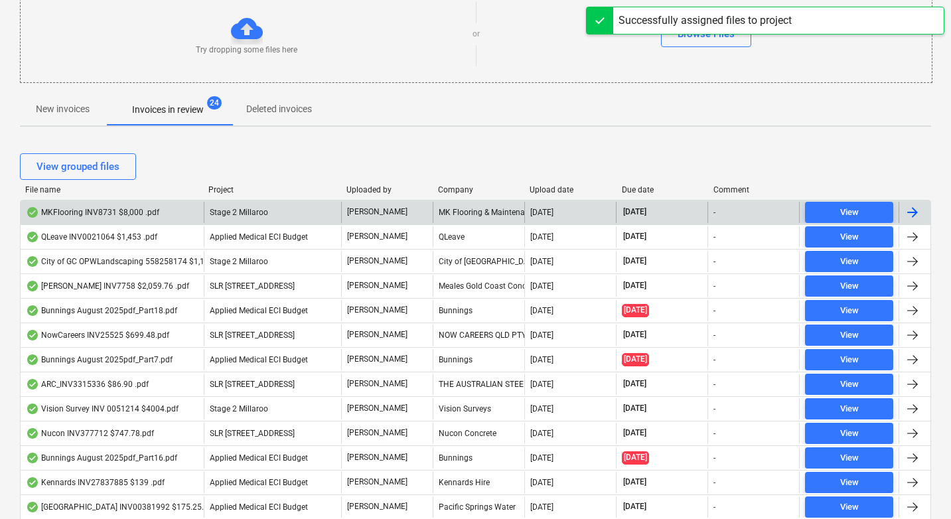
scroll to position [170, 0]
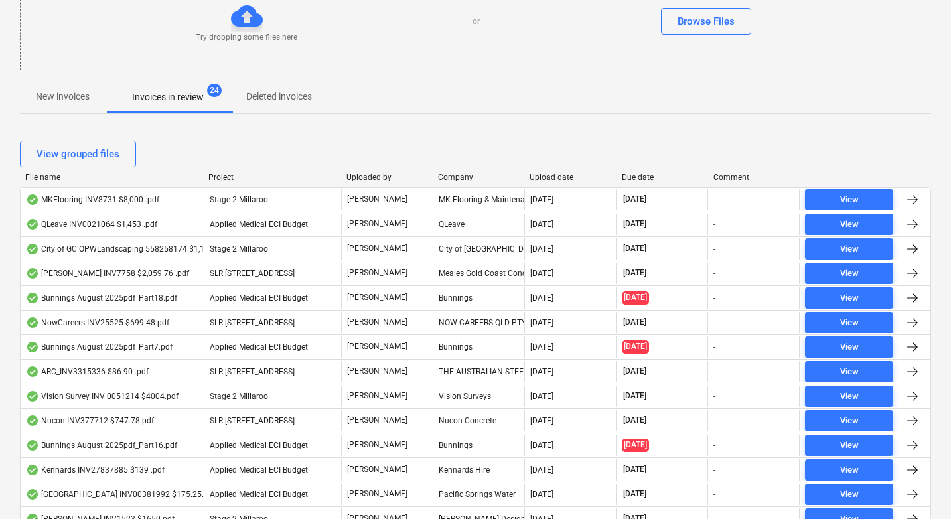
click at [633, 173] on div "Due date" at bounding box center [662, 176] width 81 height 9
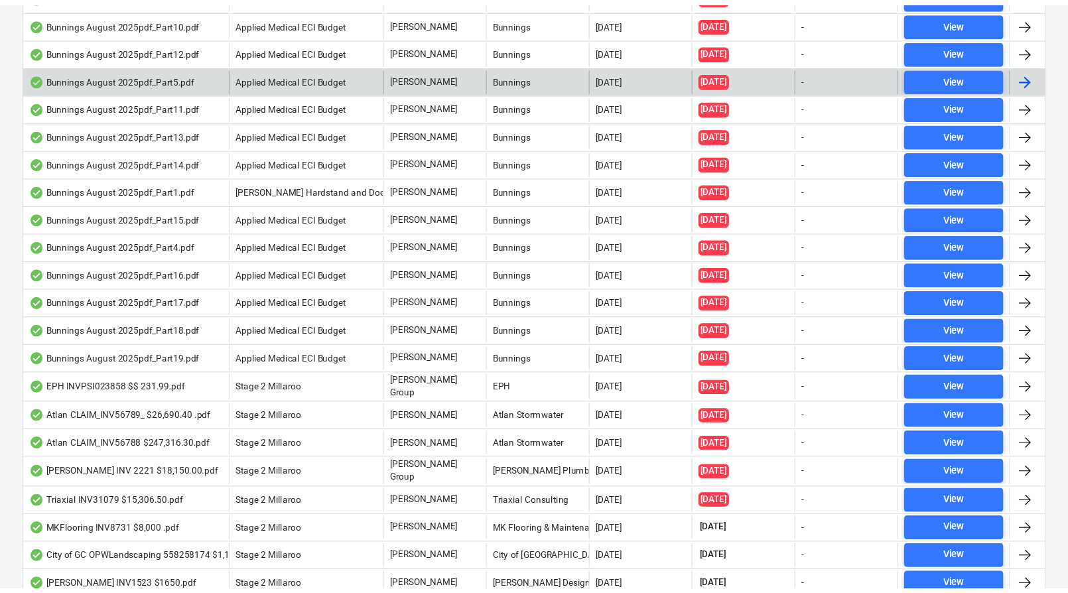
scroll to position [669, 0]
